Goal: Transaction & Acquisition: Purchase product/service

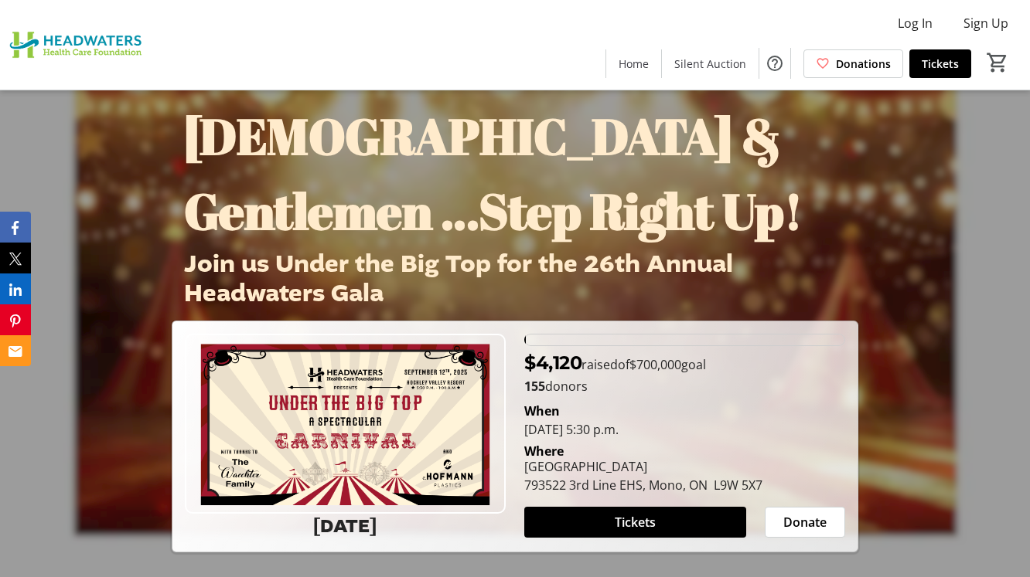
scroll to position [8540, 0]
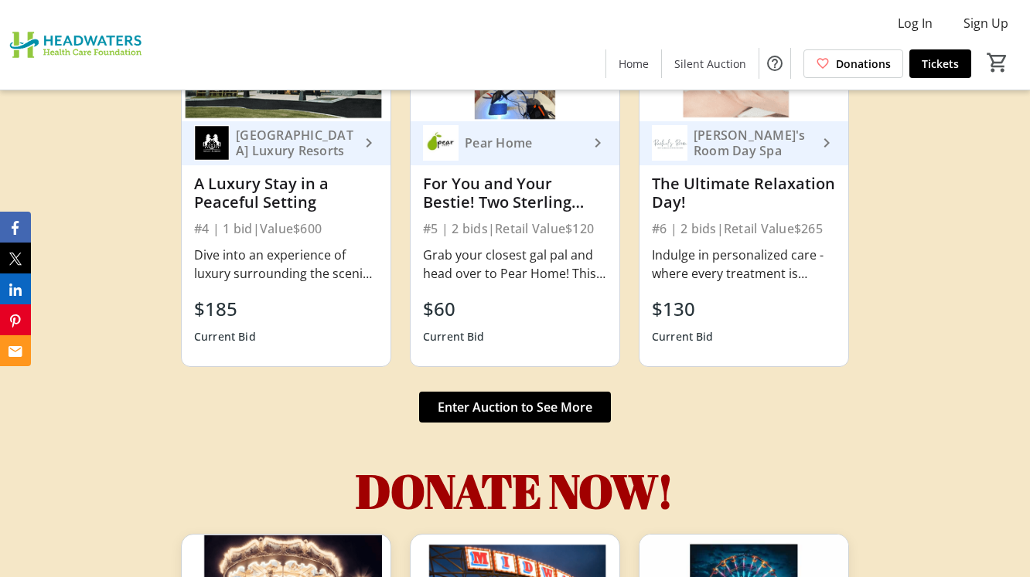
scroll to position [5452, 0]
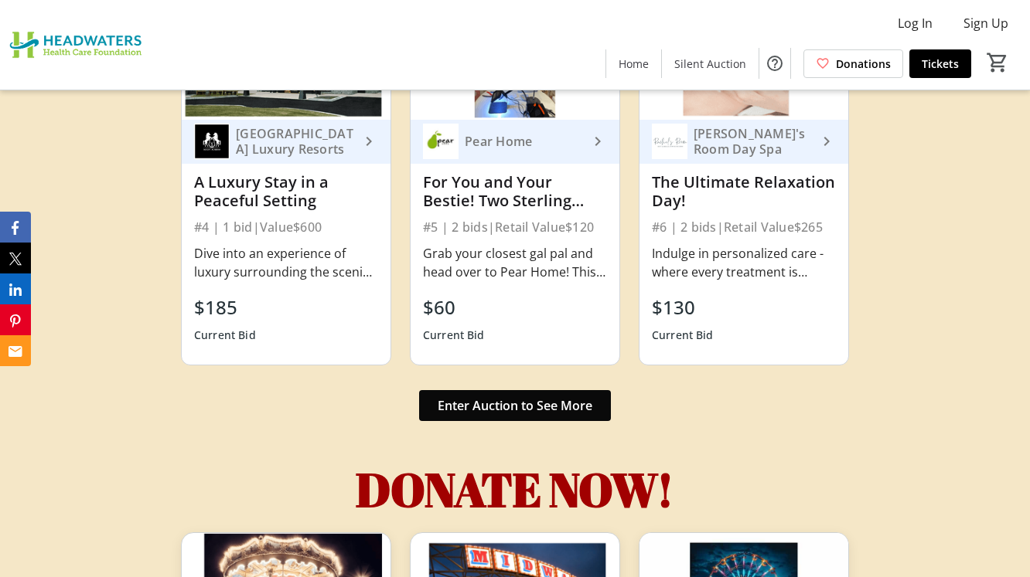
click at [499, 397] on span "Enter Auction to See More" at bounding box center [515, 406] width 155 height 19
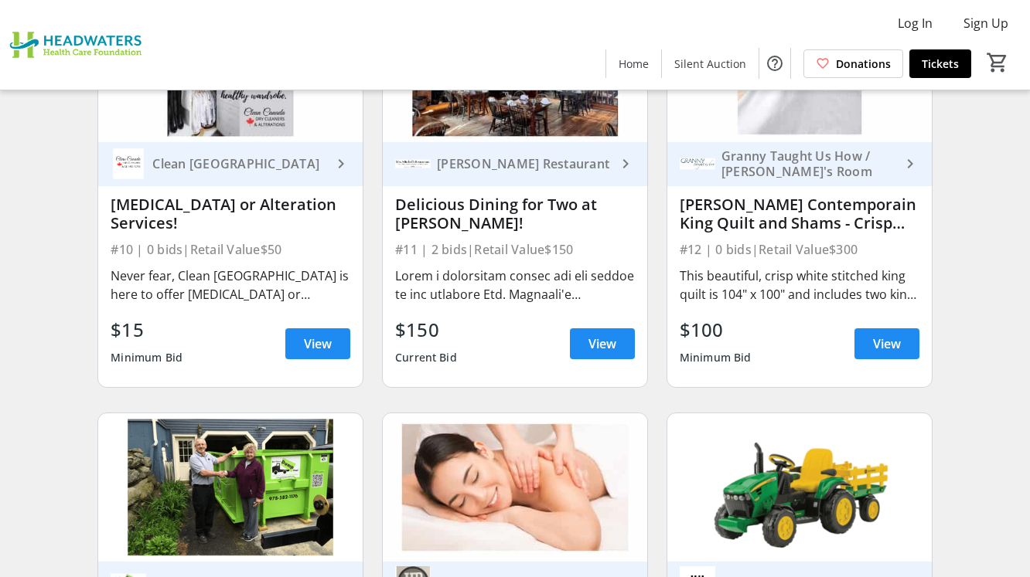
scroll to position [1449, 0]
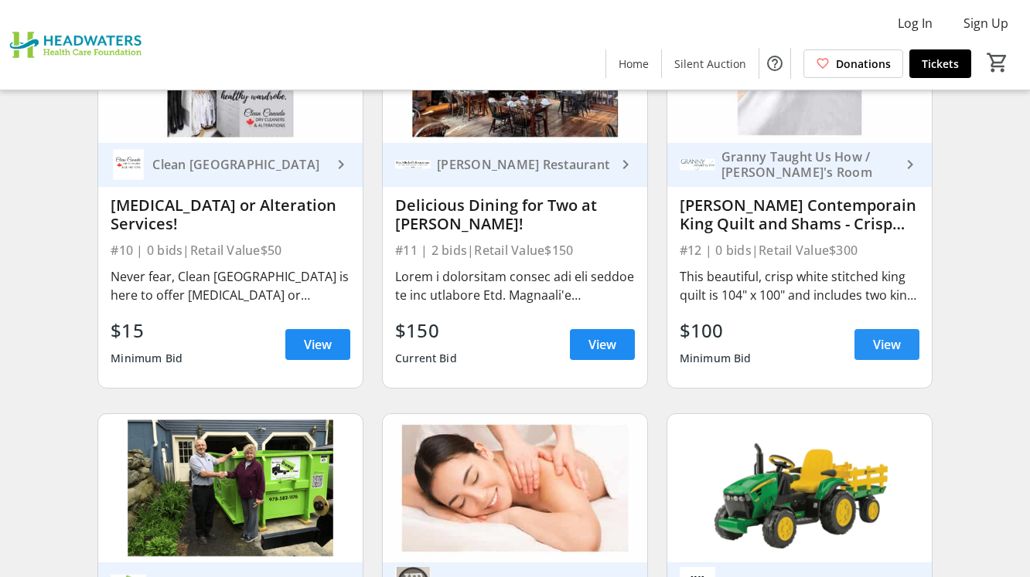
click at [889, 342] on span "View" at bounding box center [887, 344] width 28 height 19
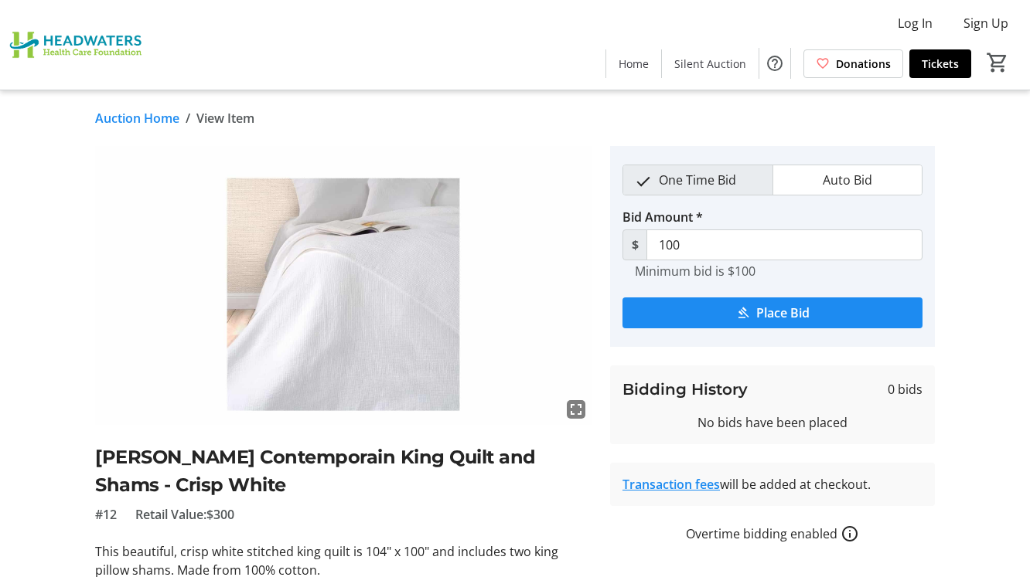
click at [157, 120] on link "Auction Home" at bounding box center [137, 118] width 84 height 19
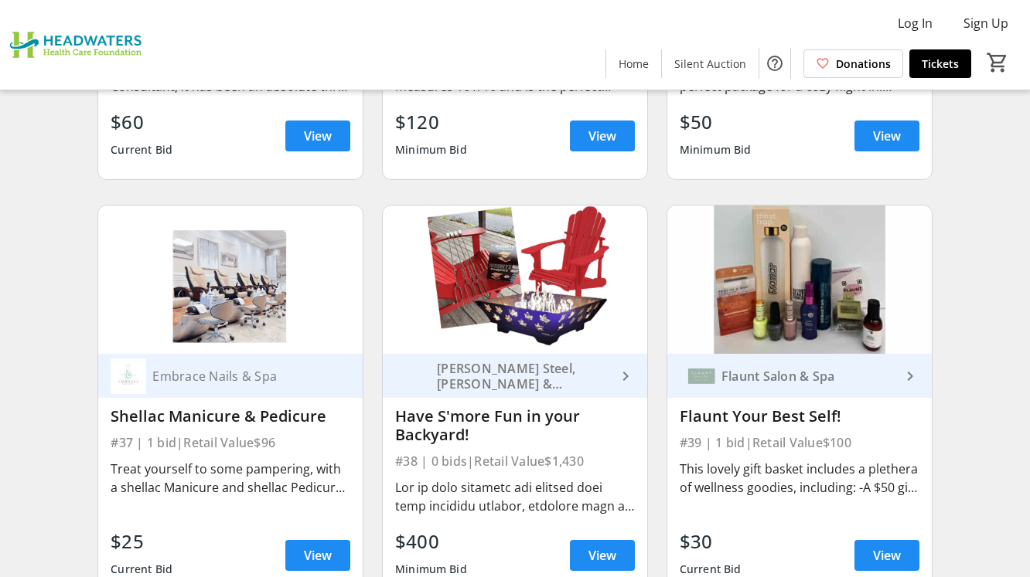
scroll to position [5001, 0]
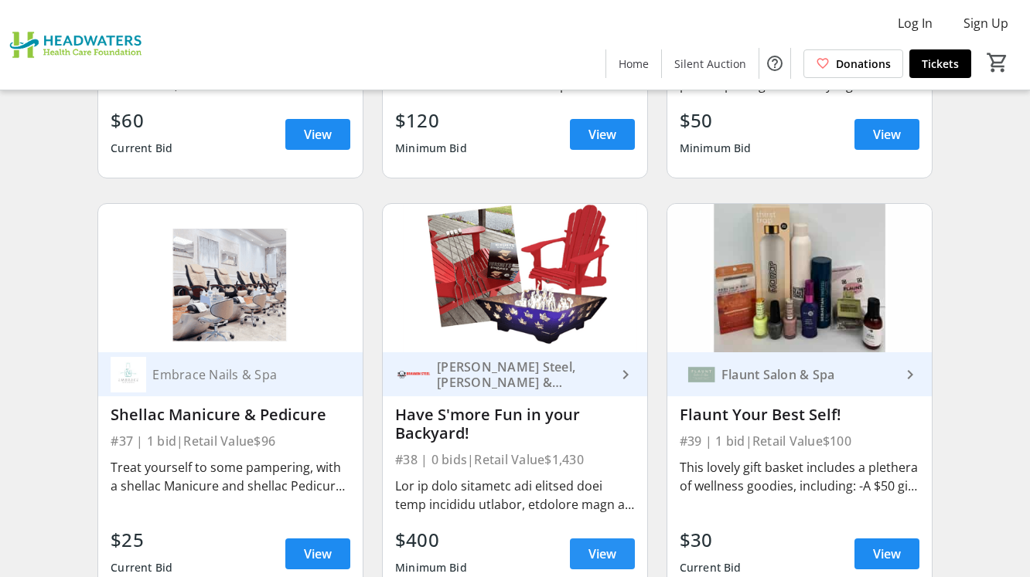
click at [614, 550] on span "View" at bounding box center [602, 554] width 28 height 19
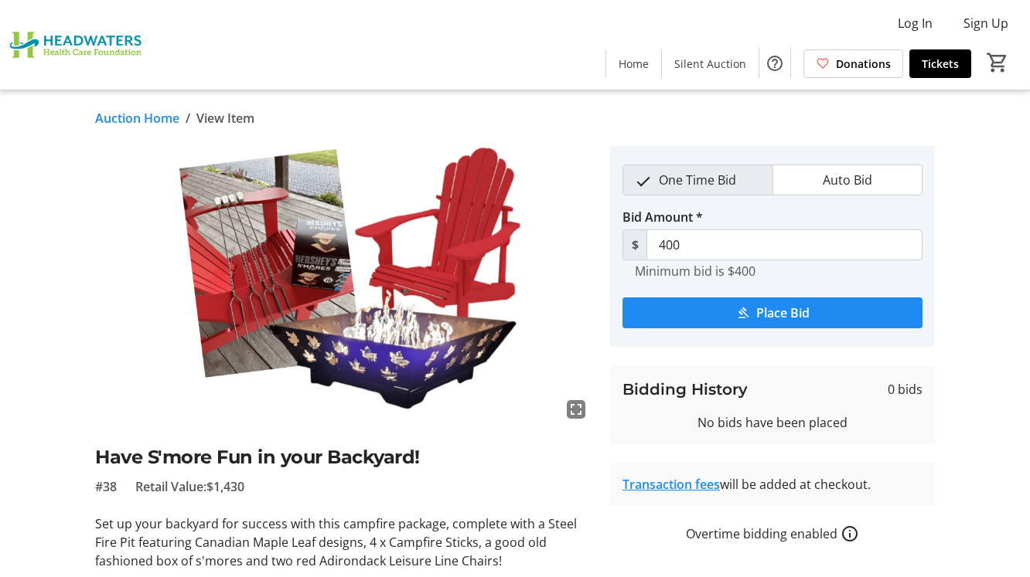
click at [162, 121] on link "Auction Home" at bounding box center [137, 118] width 84 height 19
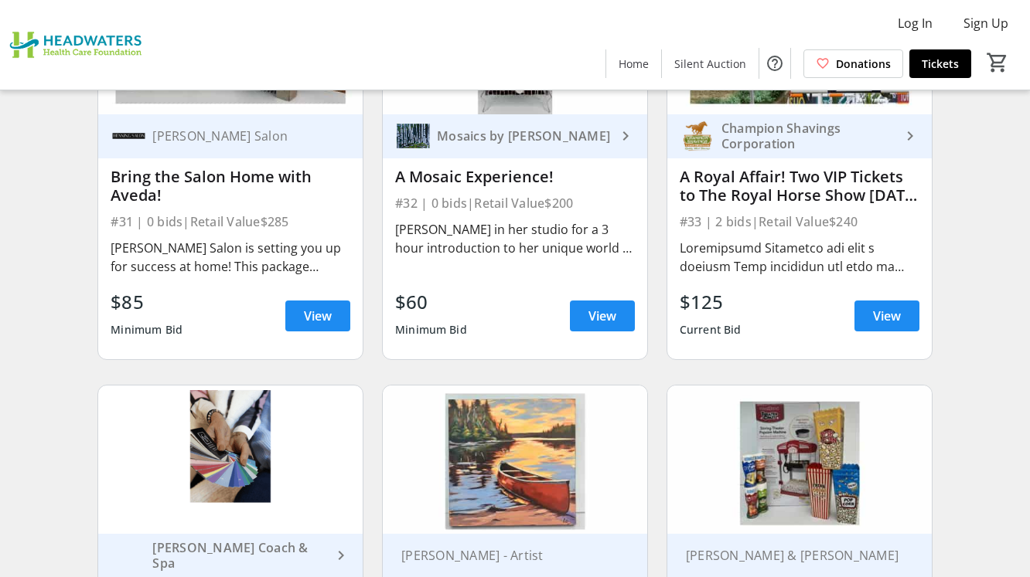
scroll to position [4350, 0]
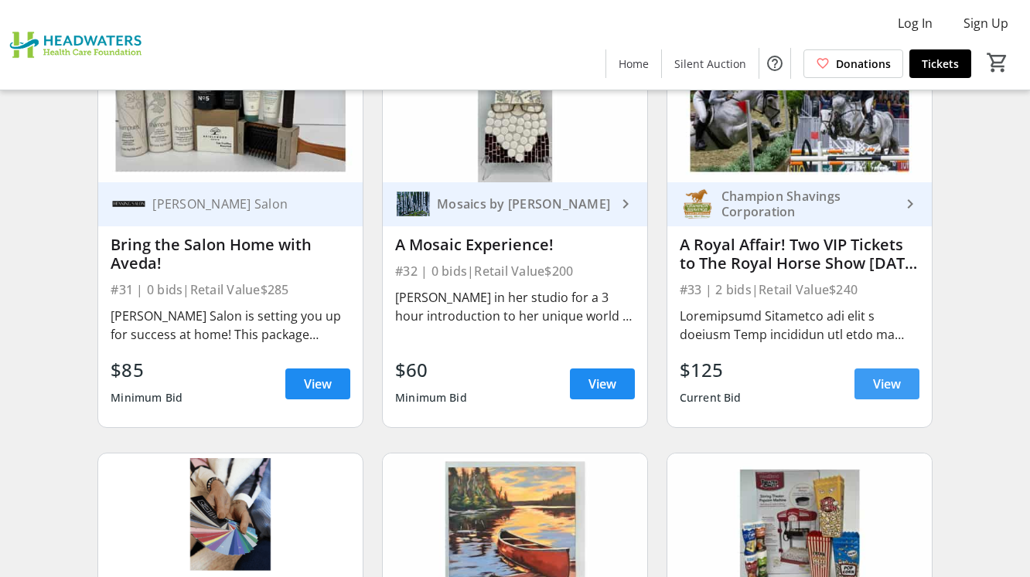
click at [891, 390] on span "View" at bounding box center [887, 384] width 28 height 19
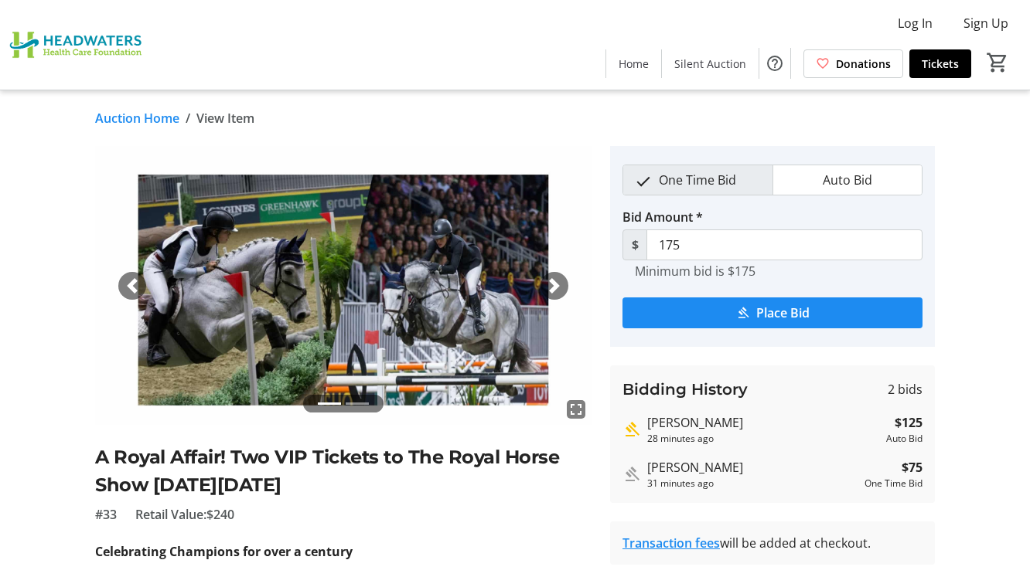
click at [175, 120] on link "Auction Home" at bounding box center [137, 118] width 84 height 19
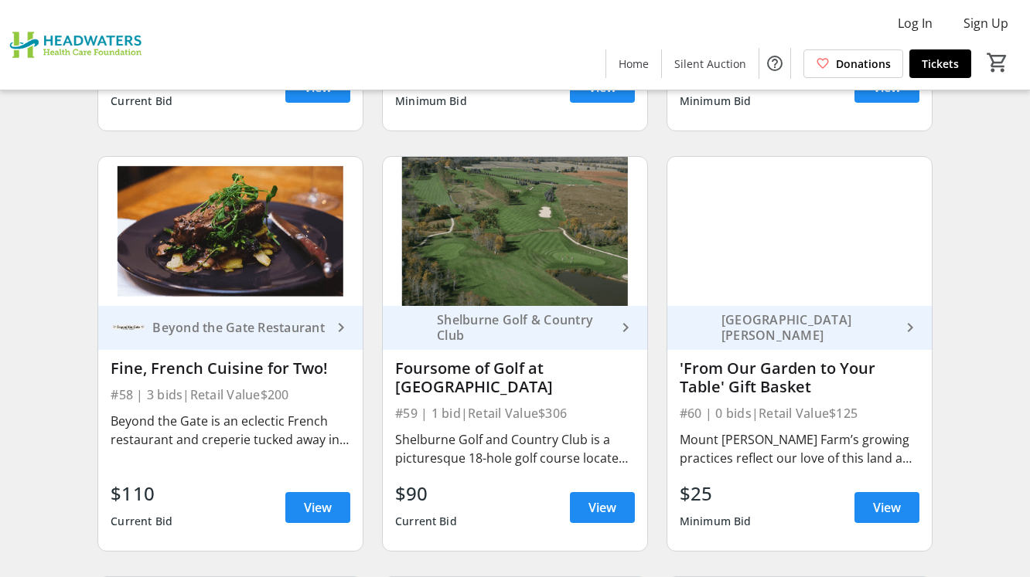
scroll to position [7990, 0]
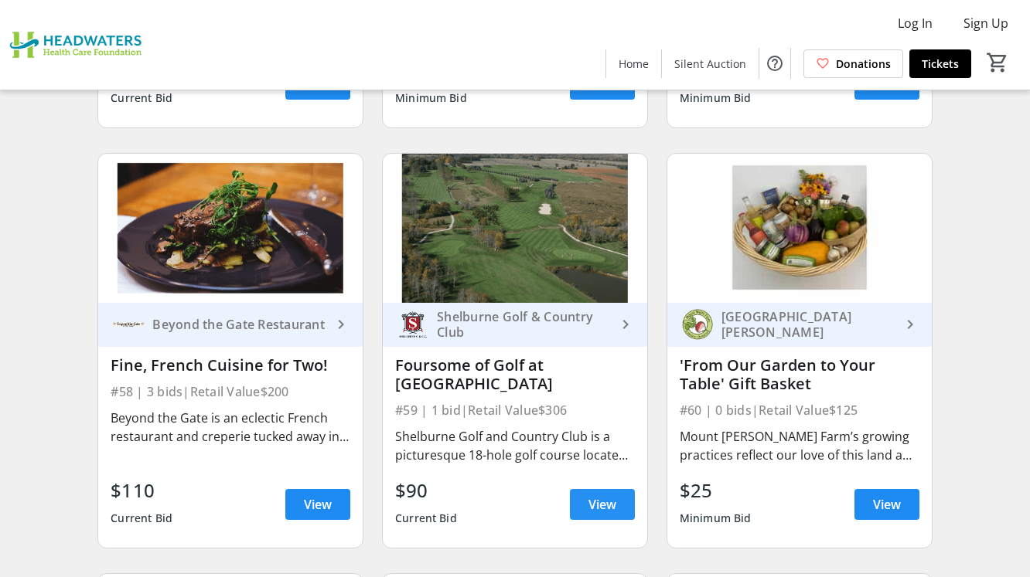
click at [610, 505] on span "View" at bounding box center [602, 505] width 28 height 19
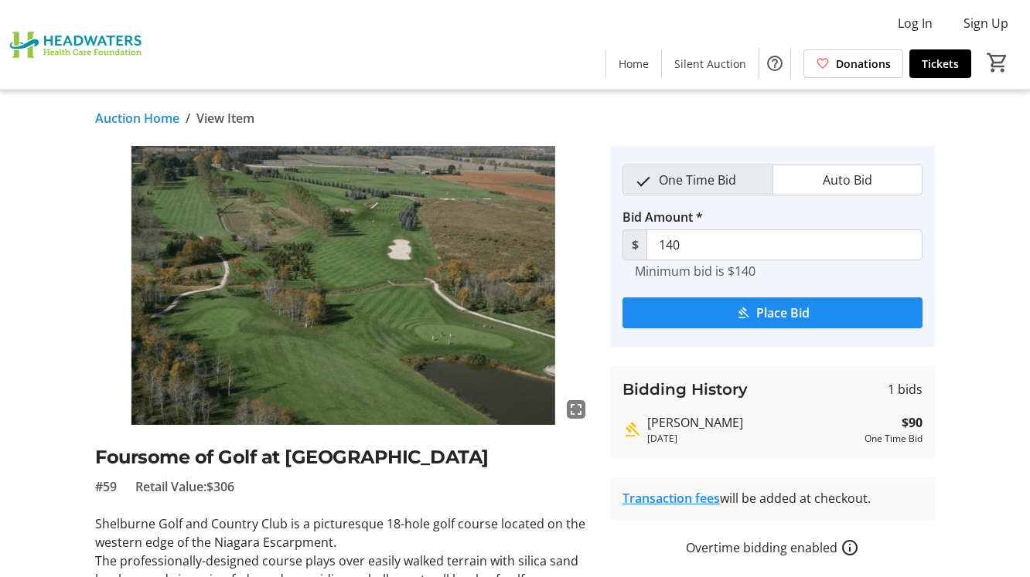
click at [117, 117] on link "Auction Home" at bounding box center [137, 118] width 84 height 19
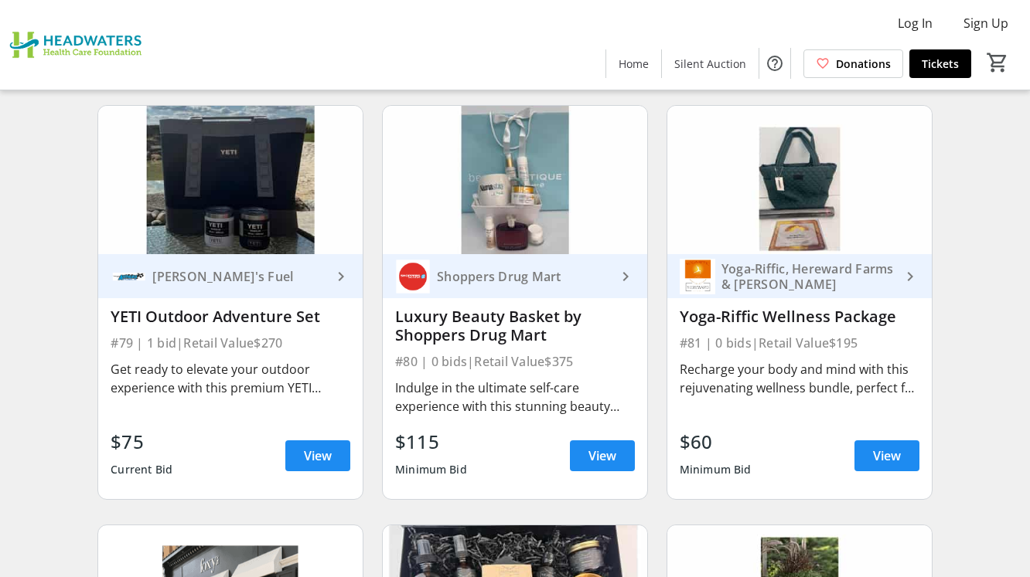
scroll to position [10974, 0]
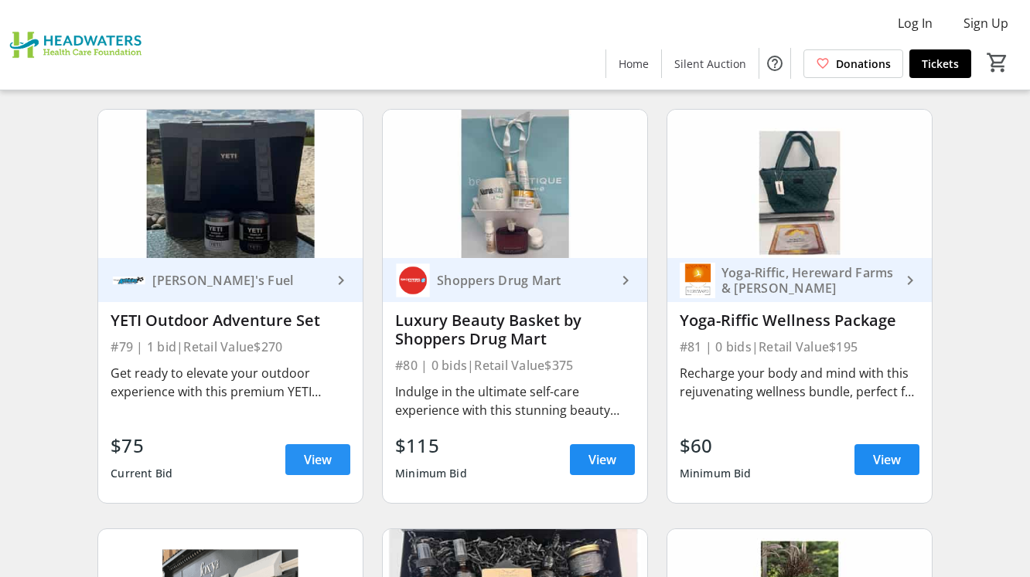
click at [322, 454] on span "View" at bounding box center [318, 460] width 28 height 19
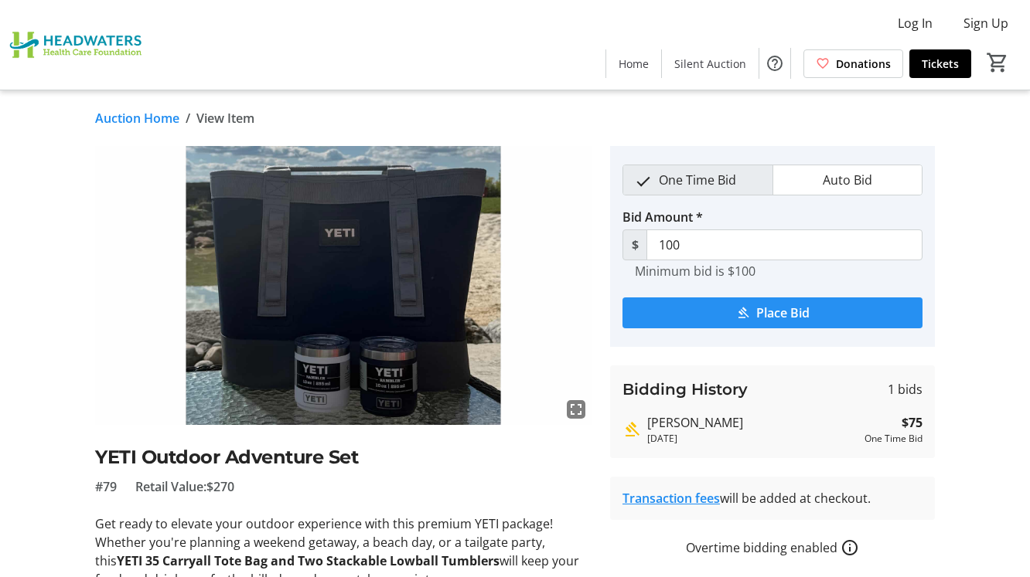
click at [779, 310] on span "Place Bid" at bounding box center [782, 313] width 53 height 19
